Goal: Check status: Check status

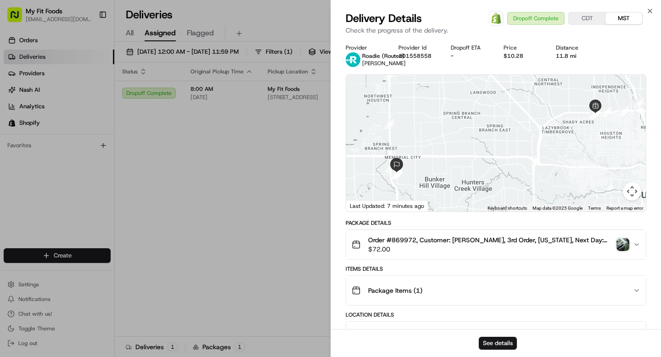
scroll to position [327, 0]
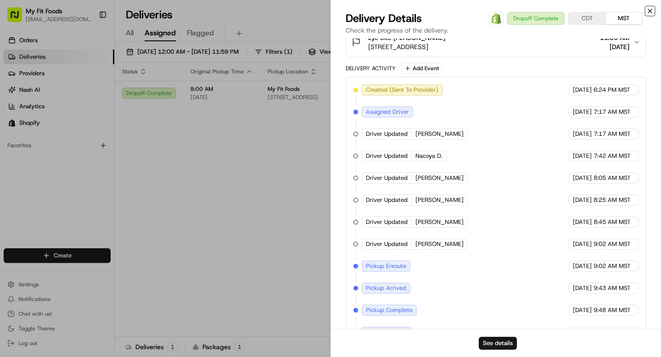
click at [649, 14] on icon "button" at bounding box center [649, 10] width 7 height 7
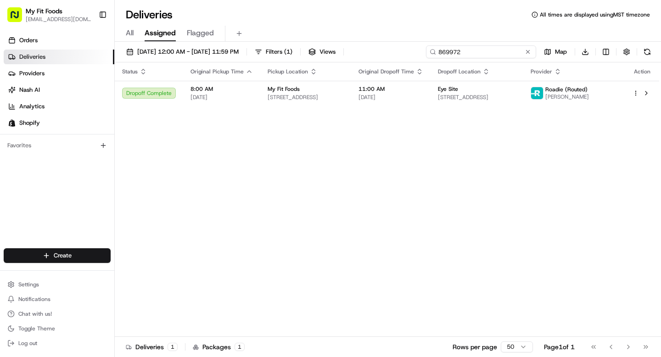
click at [494, 50] on input "869972" at bounding box center [481, 51] width 110 height 13
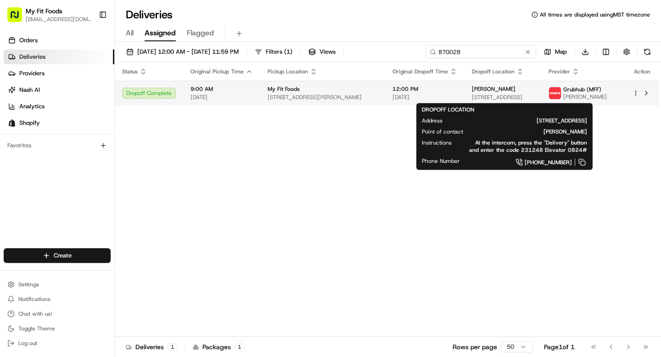
type input "870028"
click at [472, 91] on span "[PERSON_NAME]" at bounding box center [494, 88] width 44 height 7
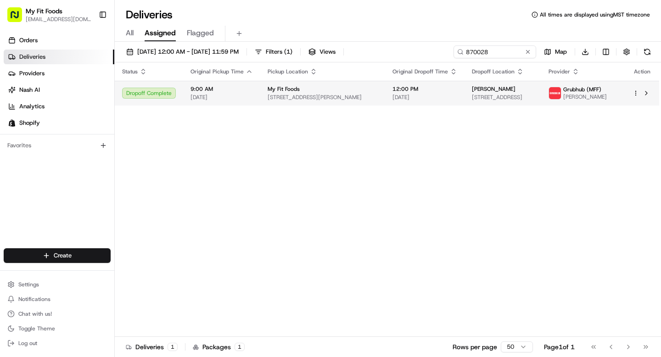
click at [478, 102] on td "Cristian Bolivar 1840 Market St, Denver, CO 80202, US" at bounding box center [502, 93] width 77 height 25
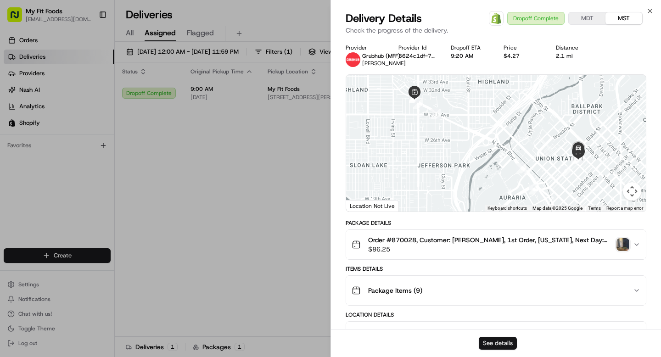
click at [500, 343] on button "See details" at bounding box center [497, 343] width 38 height 13
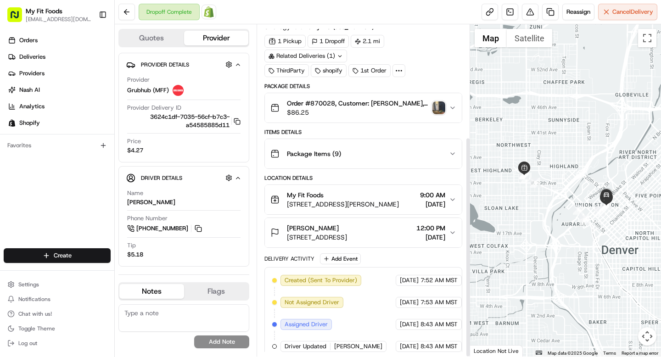
scroll to position [169, 0]
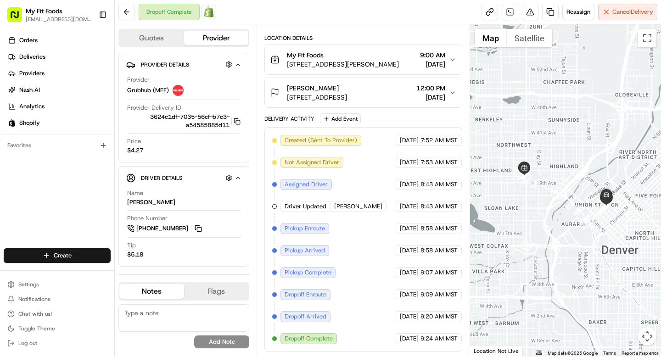
click at [454, 92] on icon "button" at bounding box center [452, 92] width 7 height 7
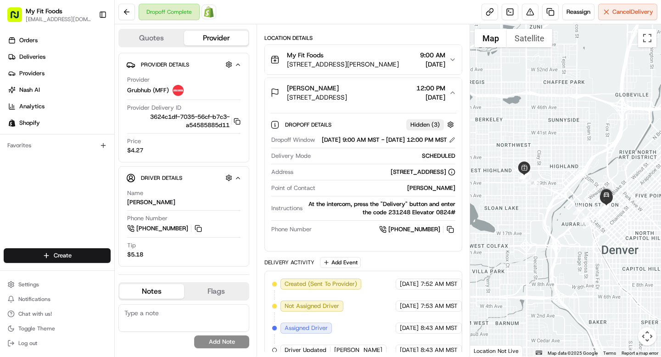
click at [452, 61] on icon "button" at bounding box center [452, 59] width 7 height 7
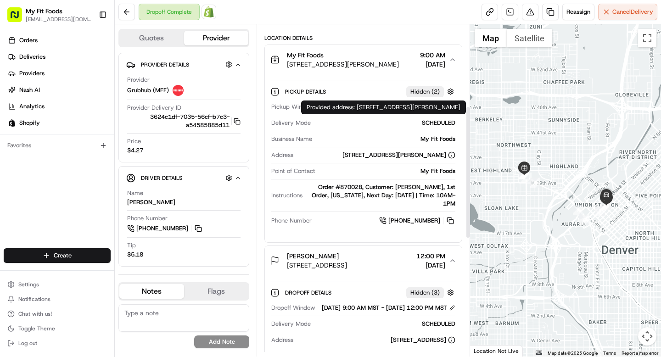
scroll to position [497, 0]
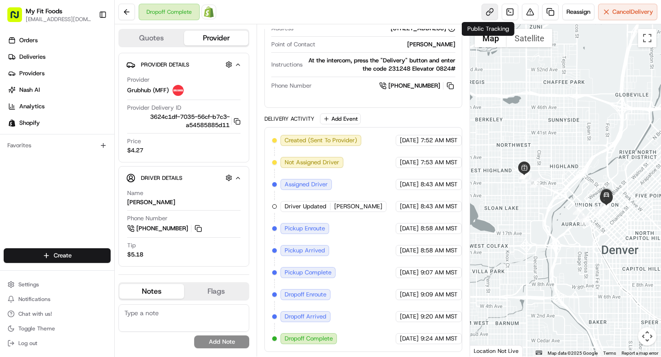
click at [491, 15] on link at bounding box center [489, 12] width 17 height 17
